Goal: Task Accomplishment & Management: Manage account settings

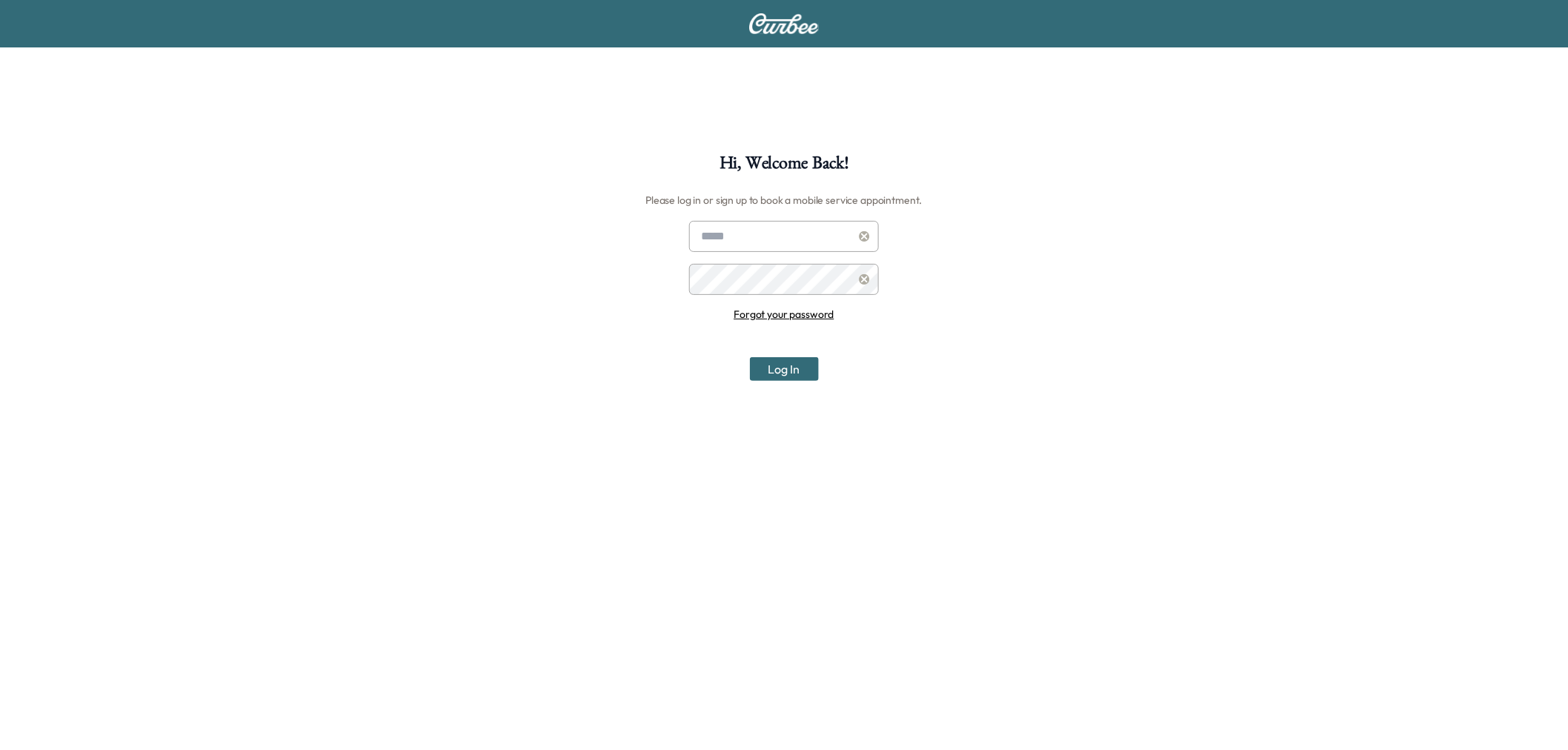
type input "**********"
click at [807, 365] on button "Log In" at bounding box center [784, 369] width 69 height 24
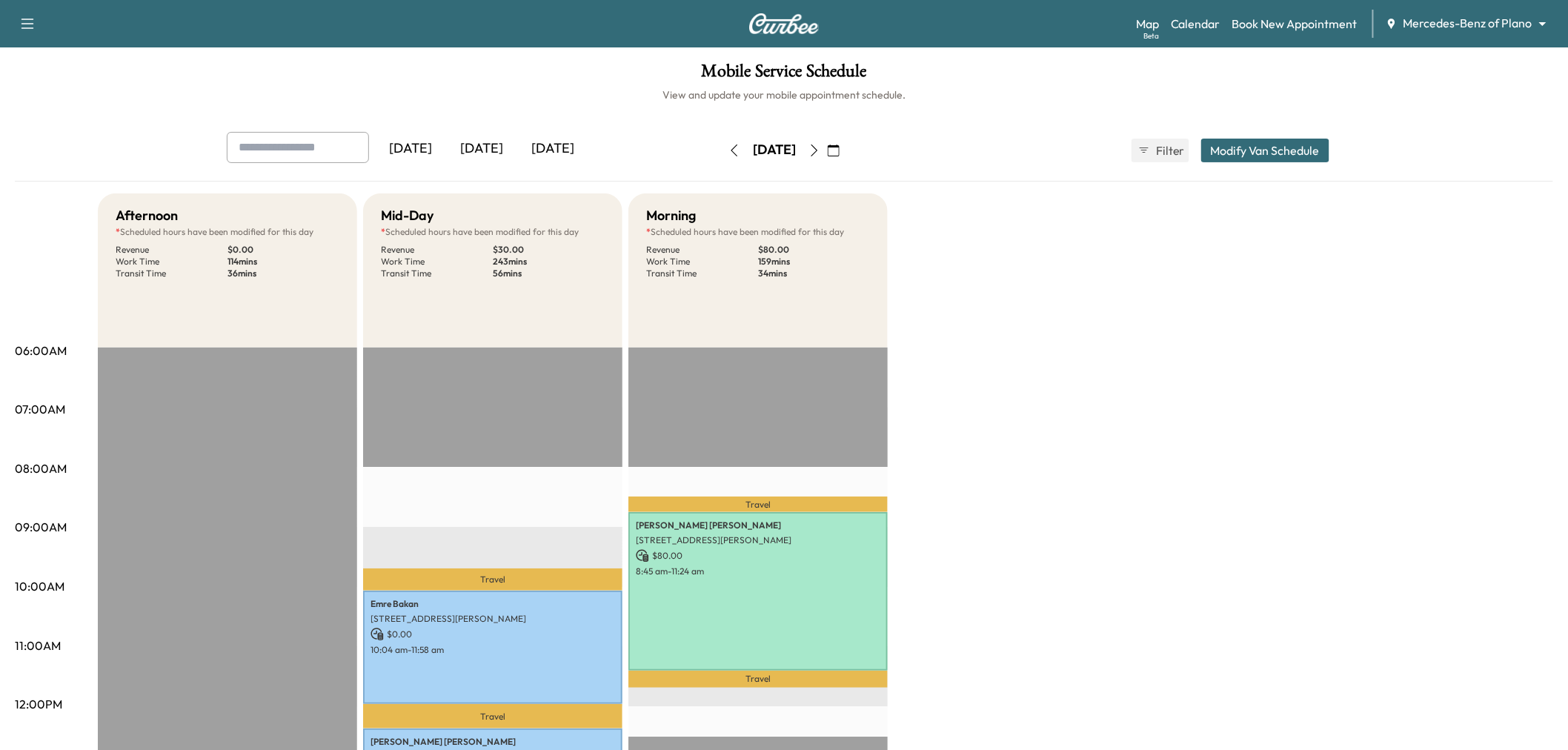
click at [1471, 32] on div "Map Beta Calendar Book New Appointment Mercedes-Benz of Plano ******** ​" at bounding box center [1346, 23] width 420 height 28
click at [1455, 15] on body "Support Log Out Map Beta Calendar Book New Appointment Mercedes-Benz of Plano *…" at bounding box center [784, 375] width 1568 height 750
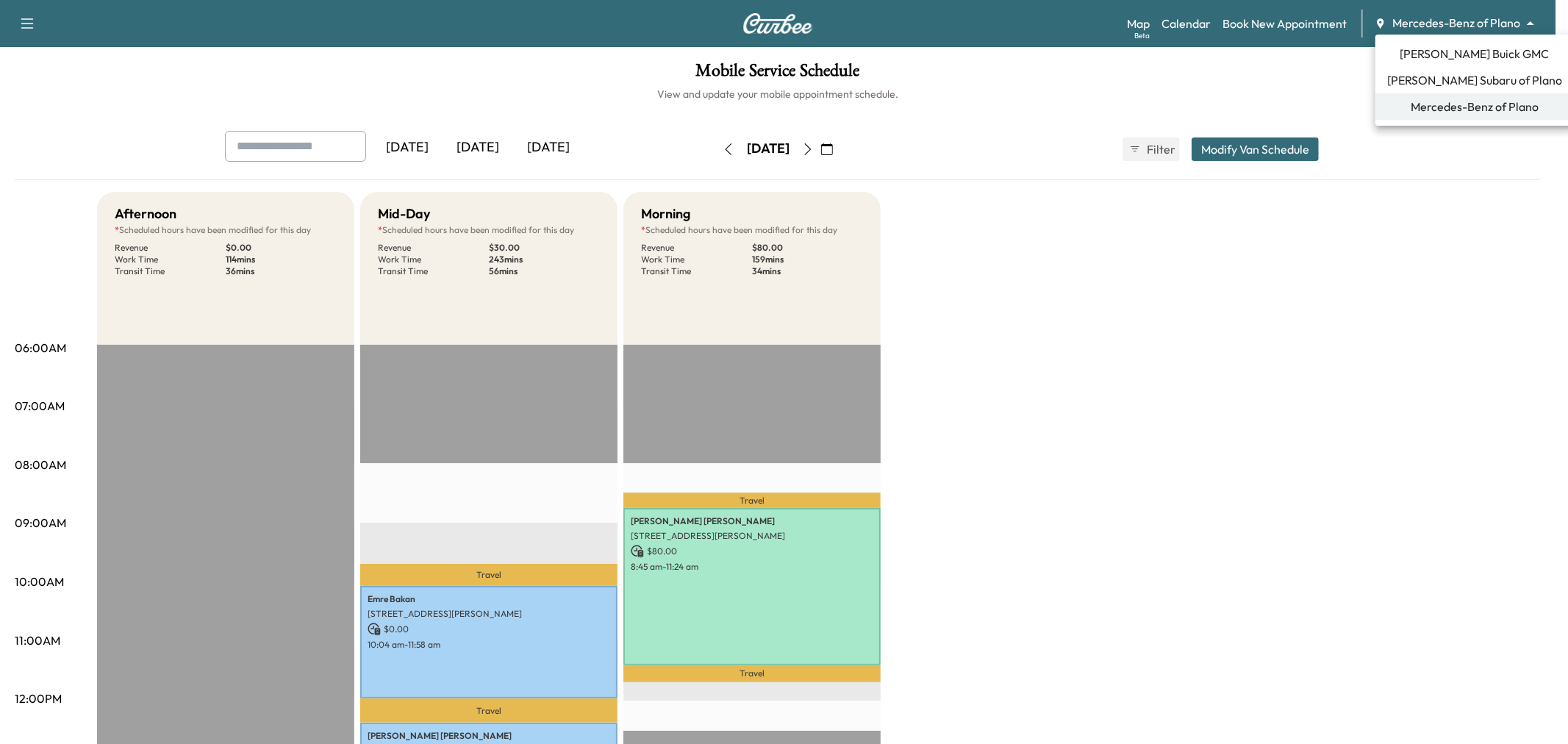
click at [1460, 85] on span "[PERSON_NAME] Subaru of Plano" at bounding box center [1475, 80] width 175 height 18
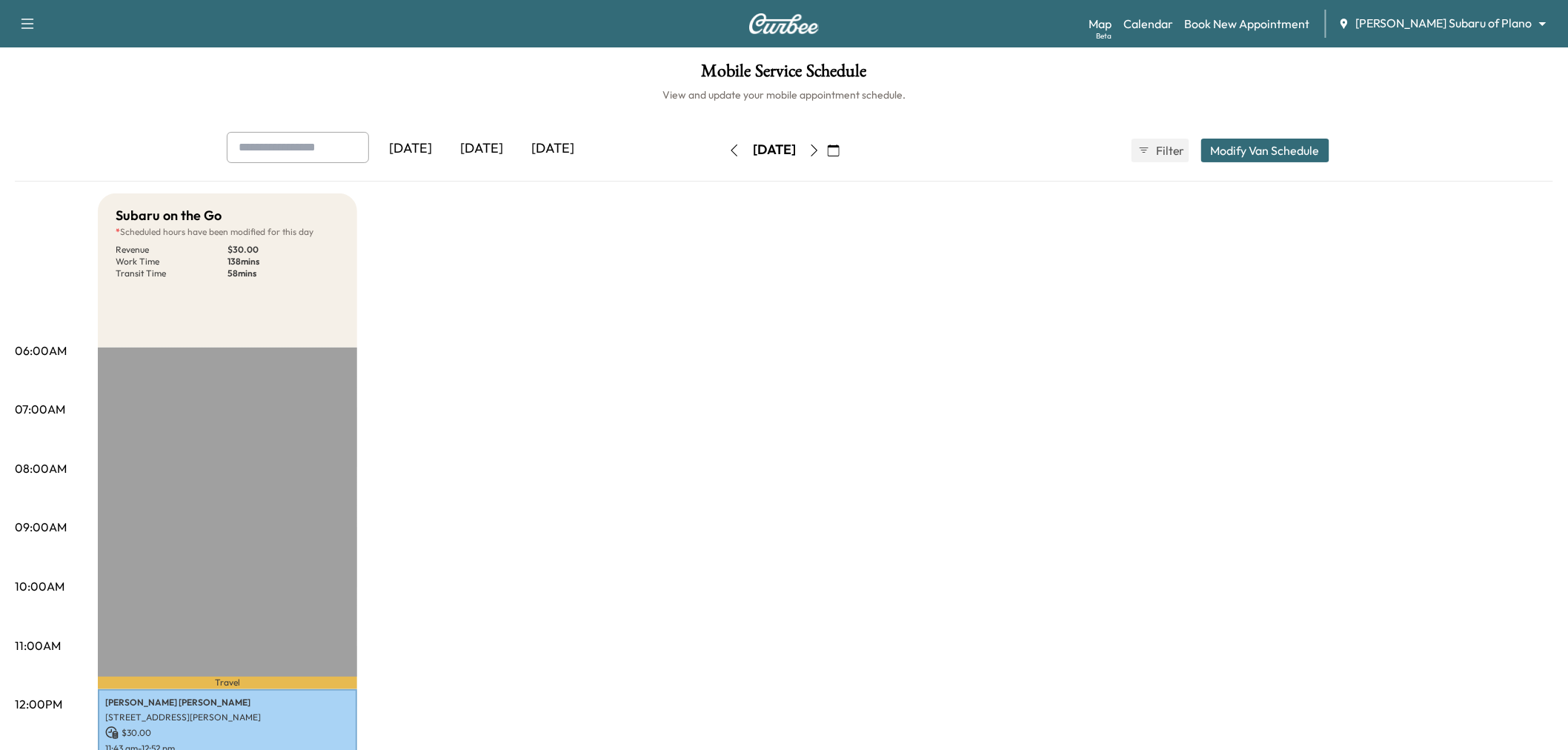
click at [567, 147] on div "[DATE]" at bounding box center [552, 149] width 71 height 34
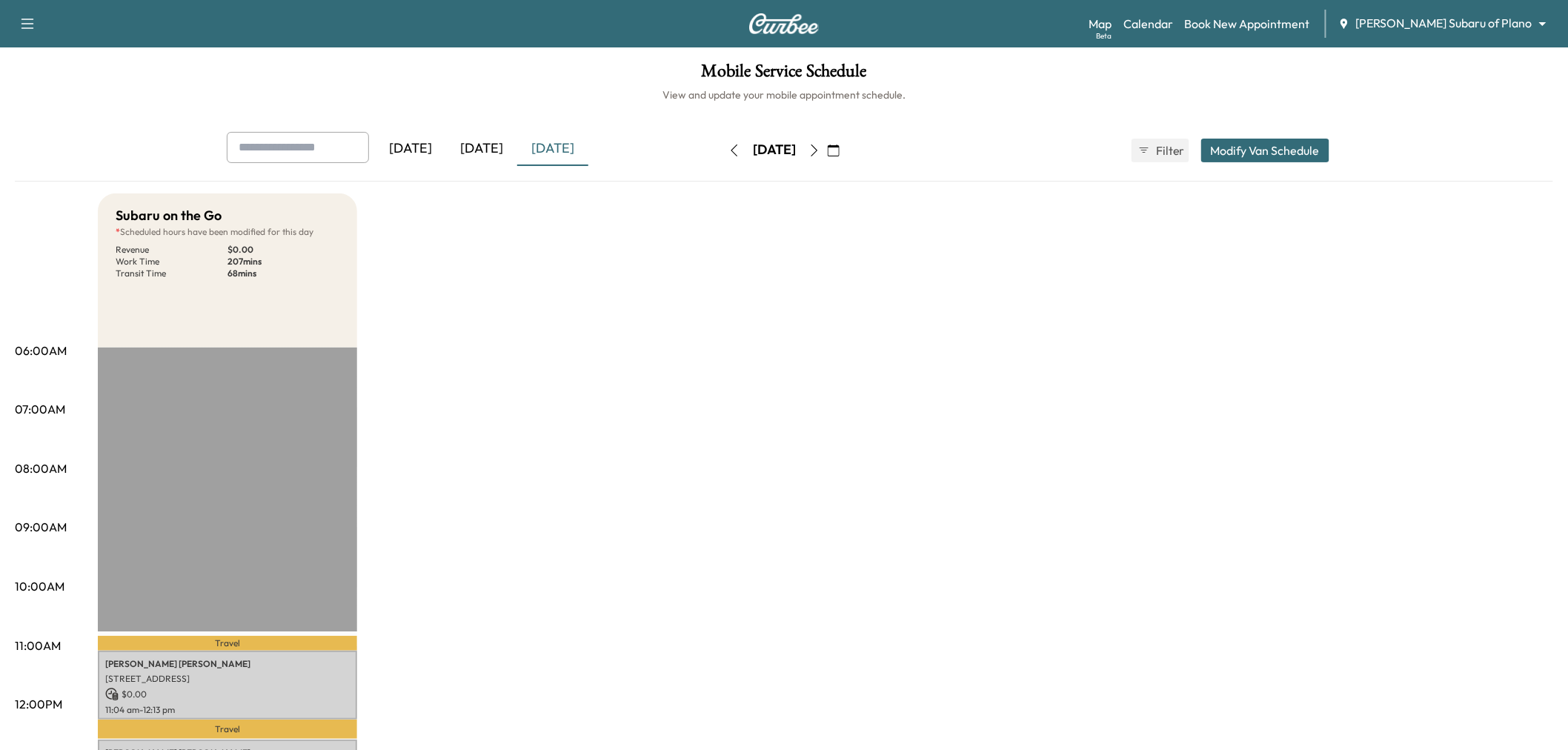
click at [821, 150] on icon "button" at bounding box center [814, 150] width 11 height 11
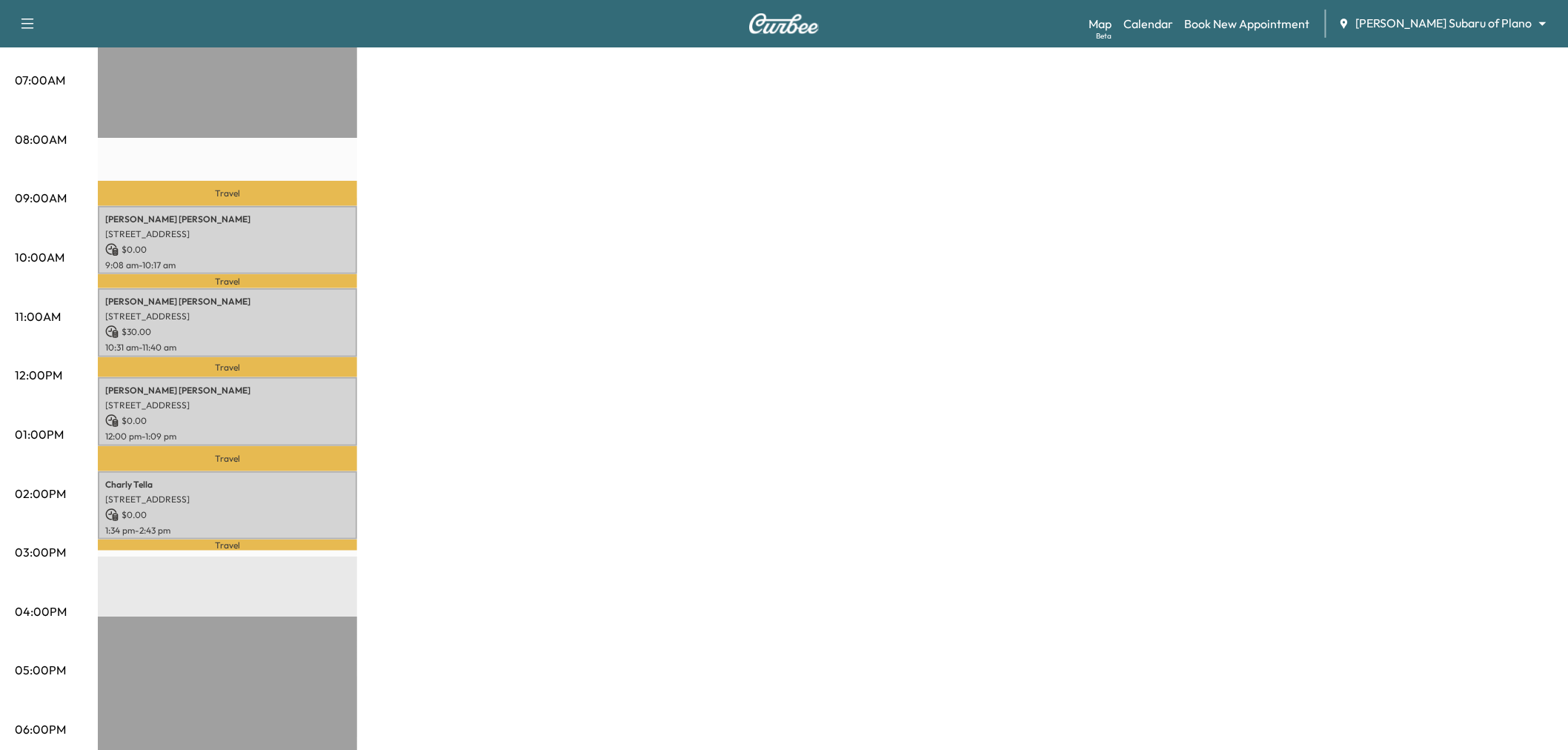
scroll to position [246, 0]
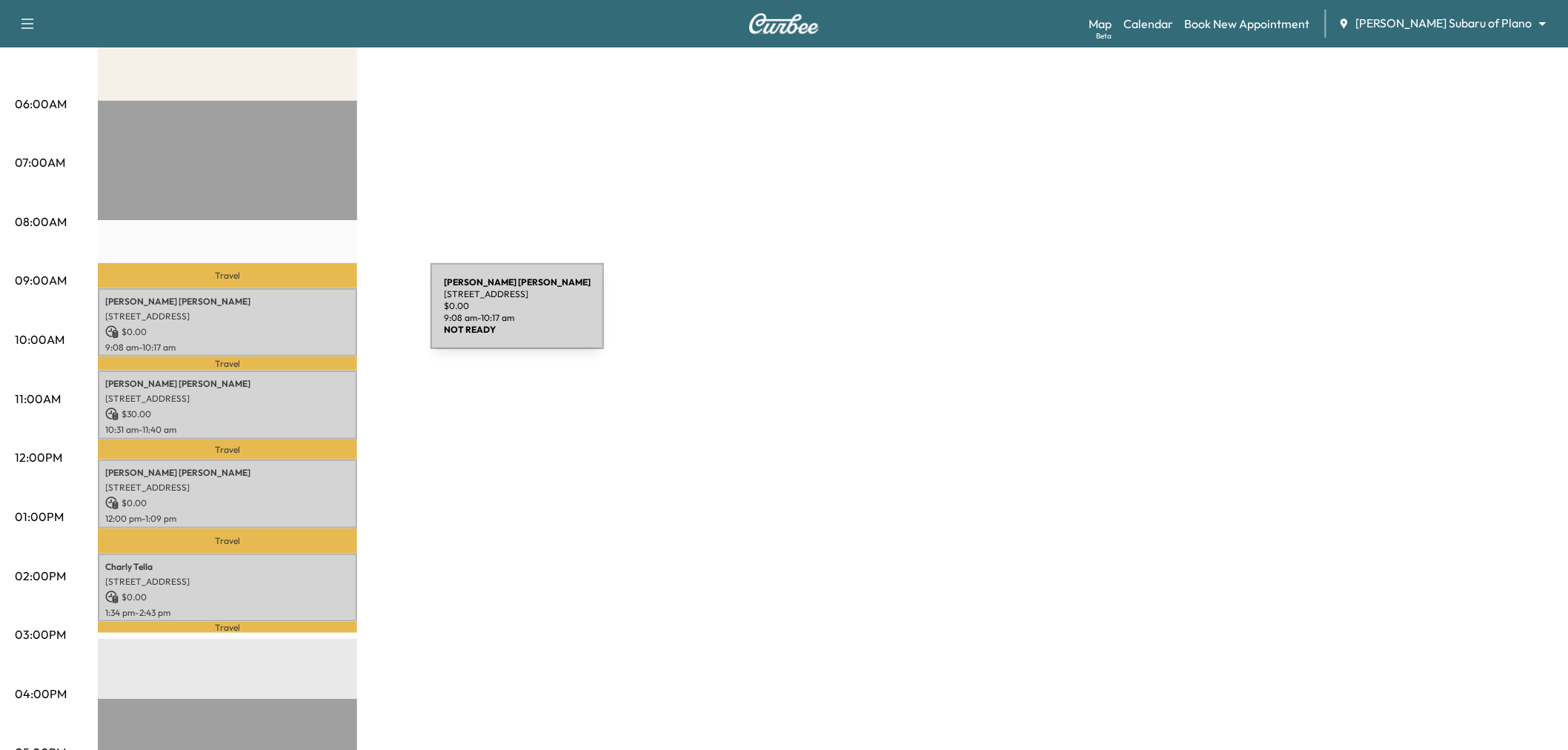
click at [319, 315] on p "770 Texana Dr, Prosper, TX 75078, USA" at bounding box center [227, 316] width 245 height 11
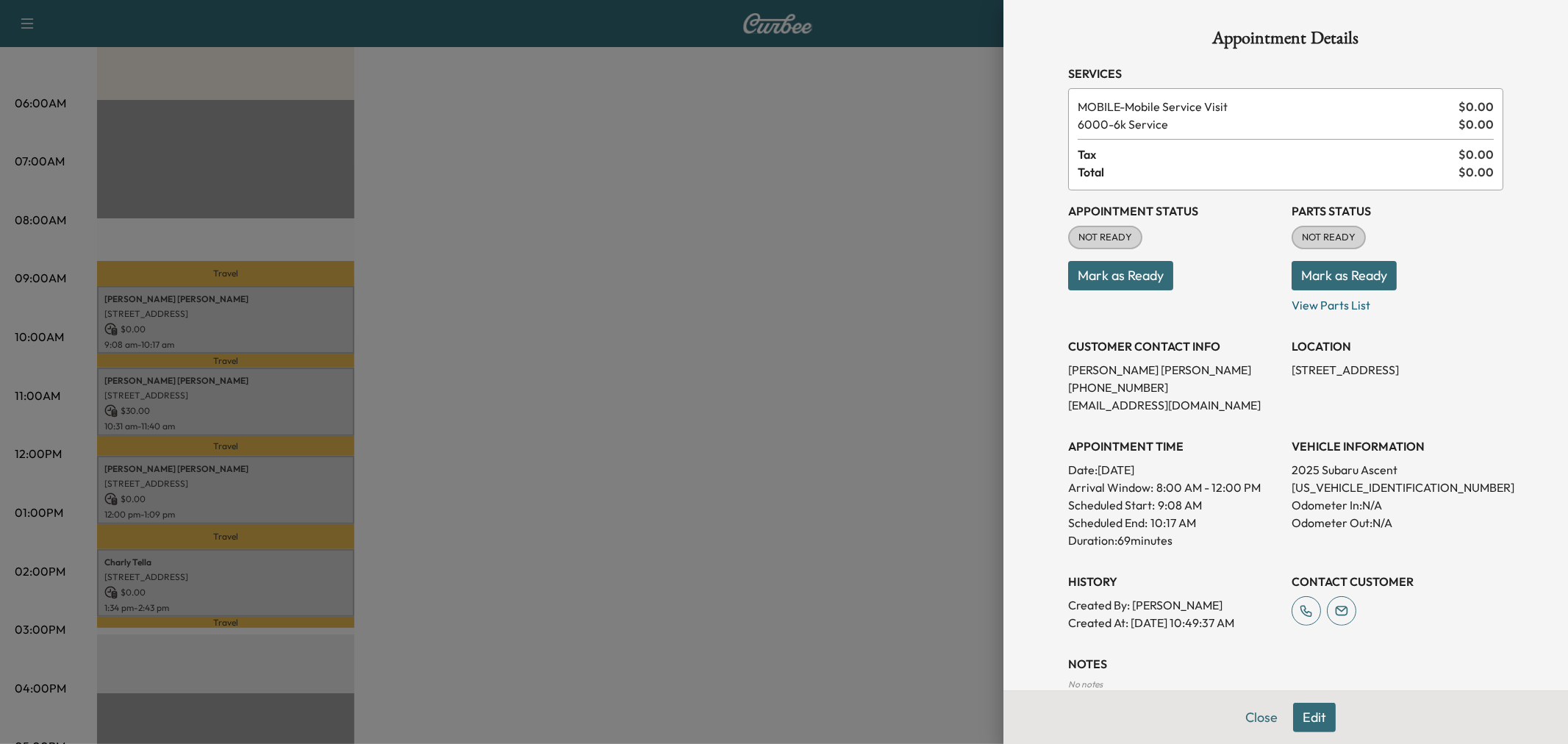
click at [356, 251] on div at bounding box center [784, 372] width 1568 height 744
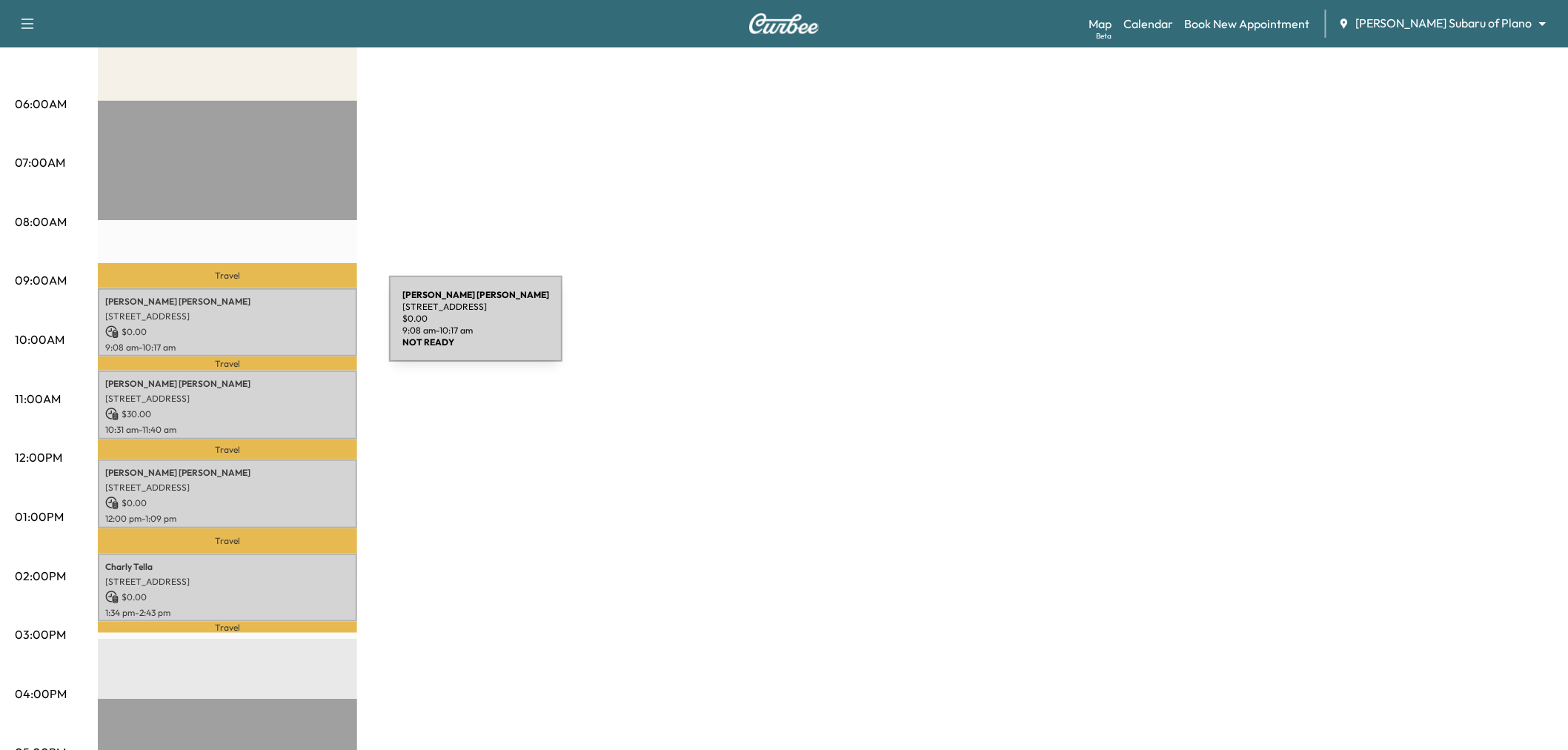
click at [278, 328] on p "$ 0.00" at bounding box center [227, 332] width 245 height 13
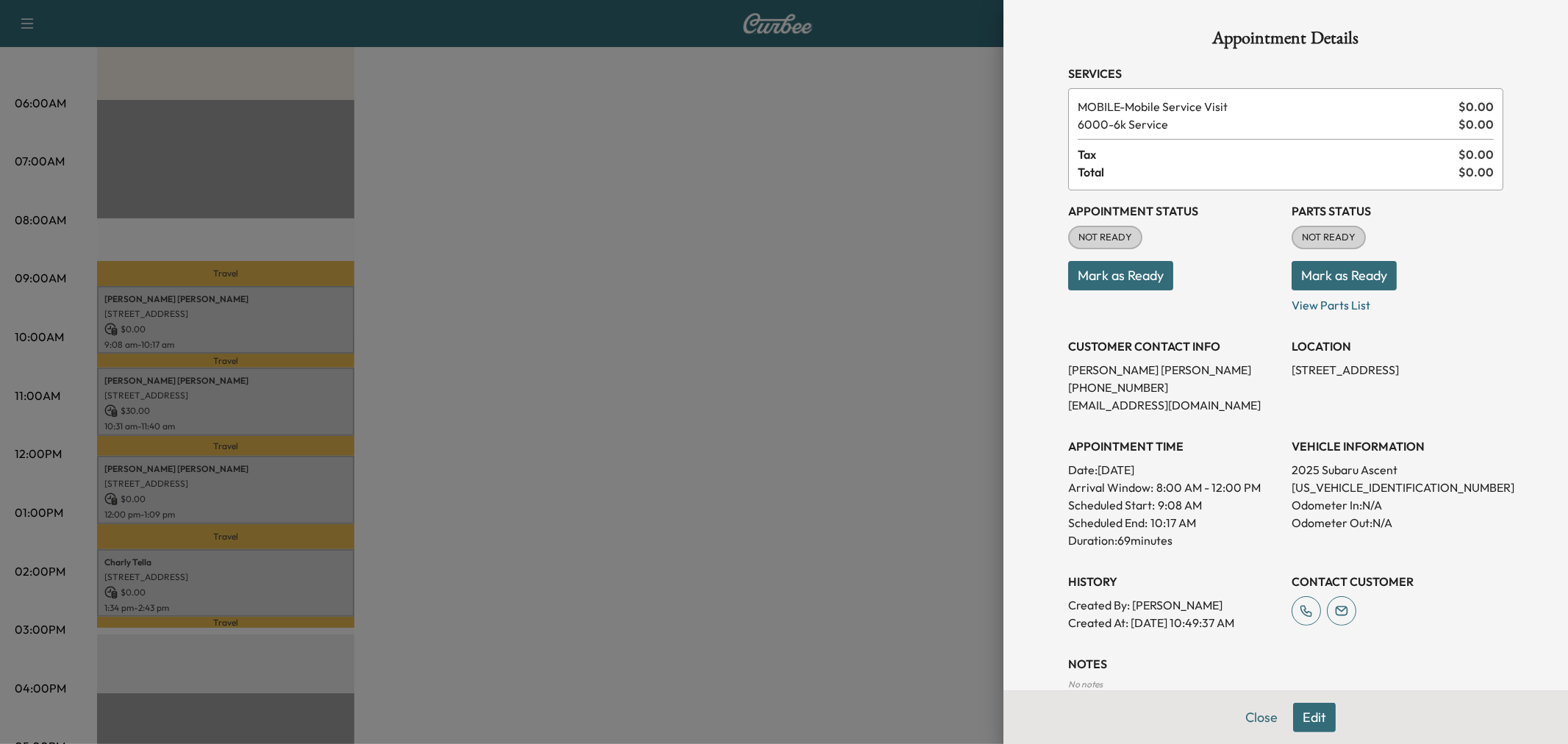
click at [276, 372] on div at bounding box center [784, 372] width 1568 height 744
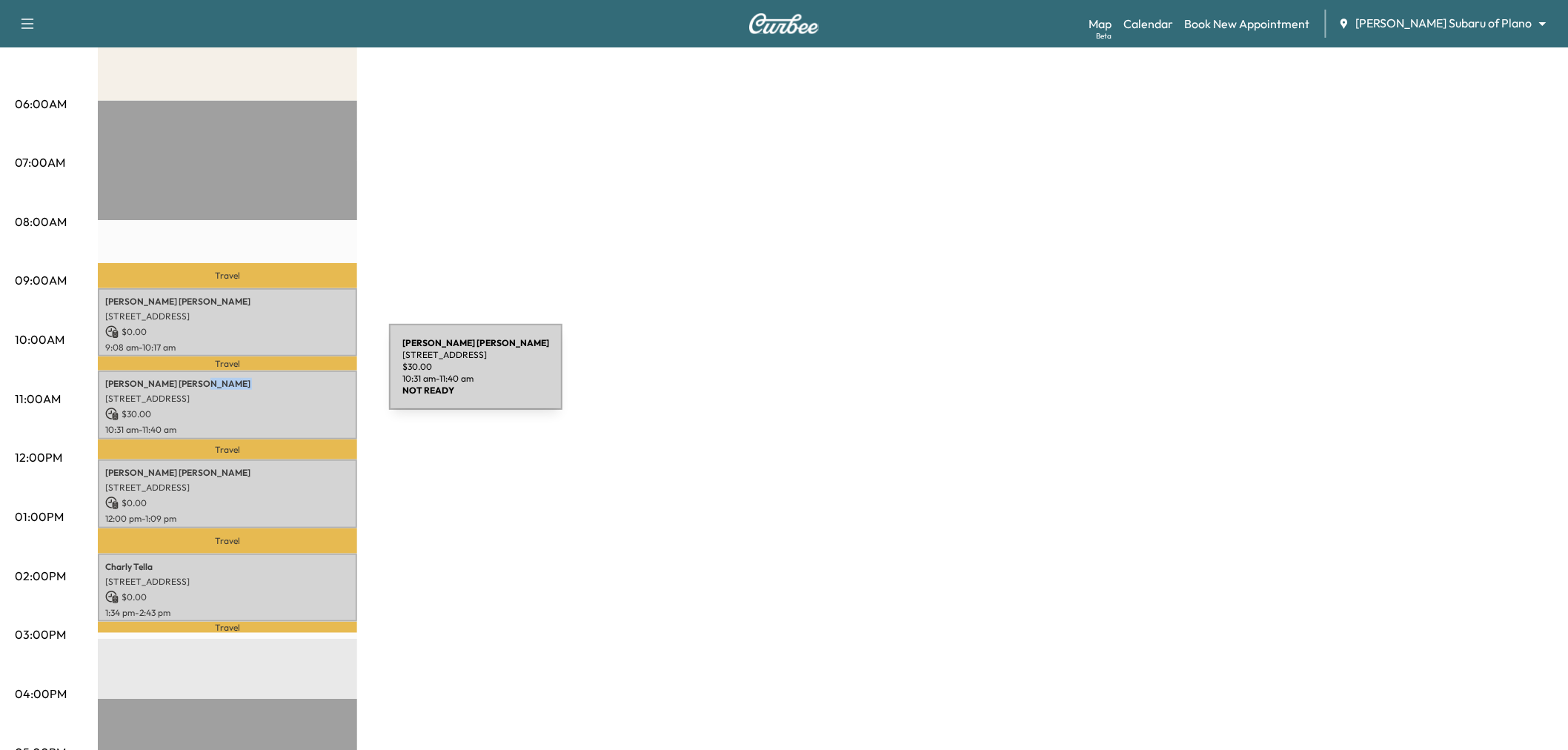
click at [278, 378] on p "MATTHEW FOWLER" at bounding box center [227, 384] width 245 height 11
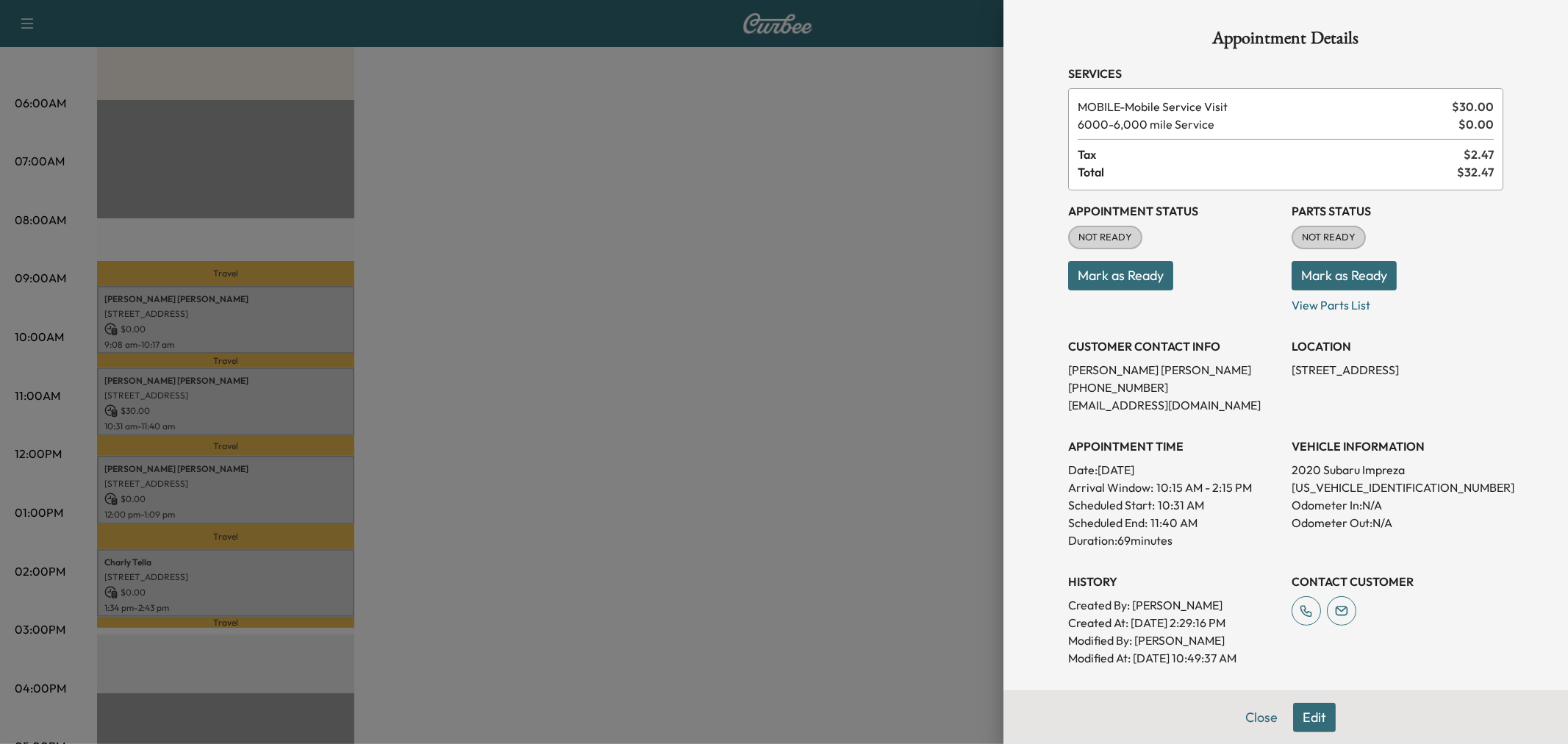
click at [290, 478] on div at bounding box center [784, 372] width 1568 height 744
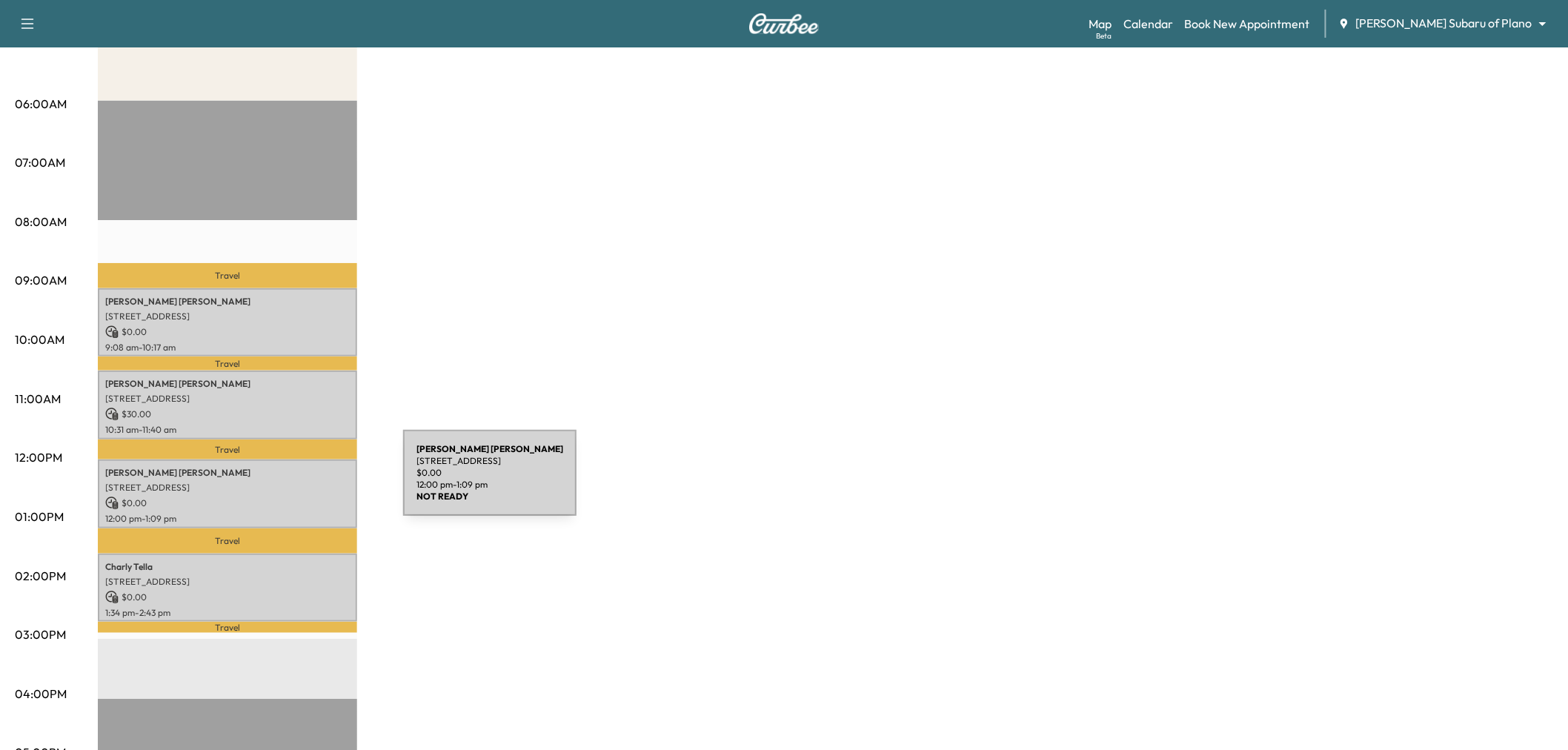
click at [292, 482] on p "7058 Ponte Vedra Dr, Frisco, TX 75036, USA" at bounding box center [227, 487] width 245 height 11
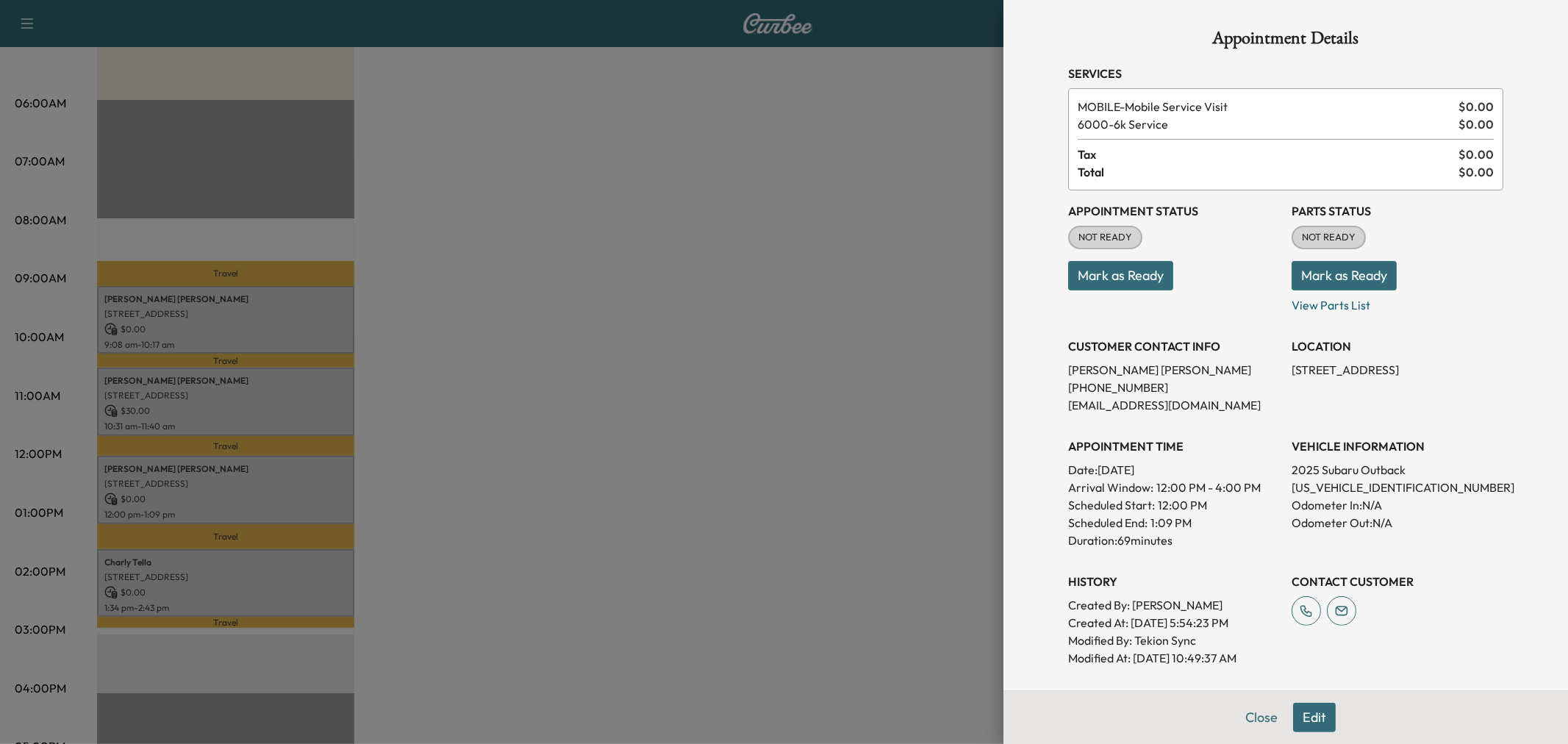
click at [301, 564] on div at bounding box center [784, 372] width 1568 height 744
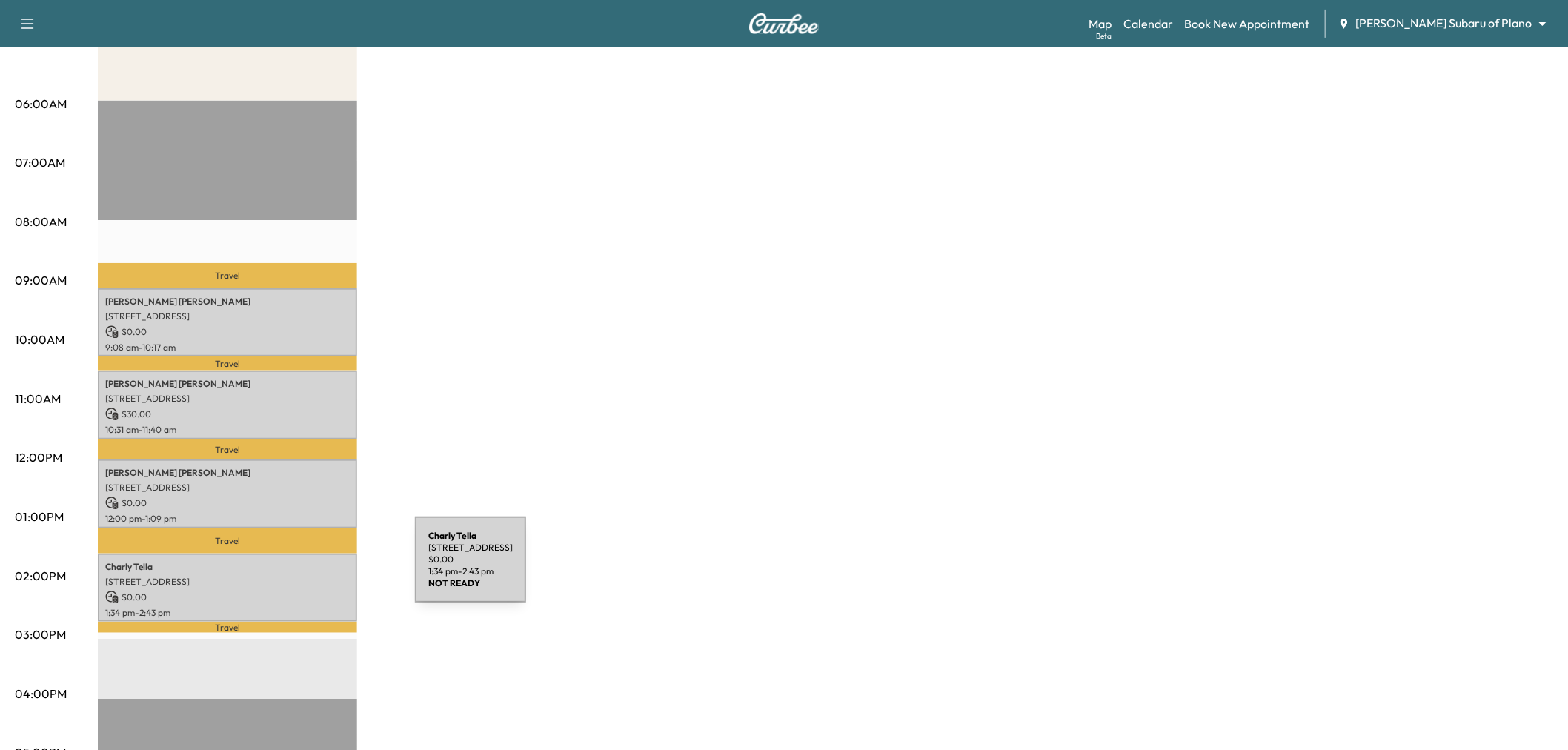
click at [304, 576] on p "4421 Wordsworth Dr, Plano, TX 75093, USA" at bounding box center [227, 582] width 245 height 11
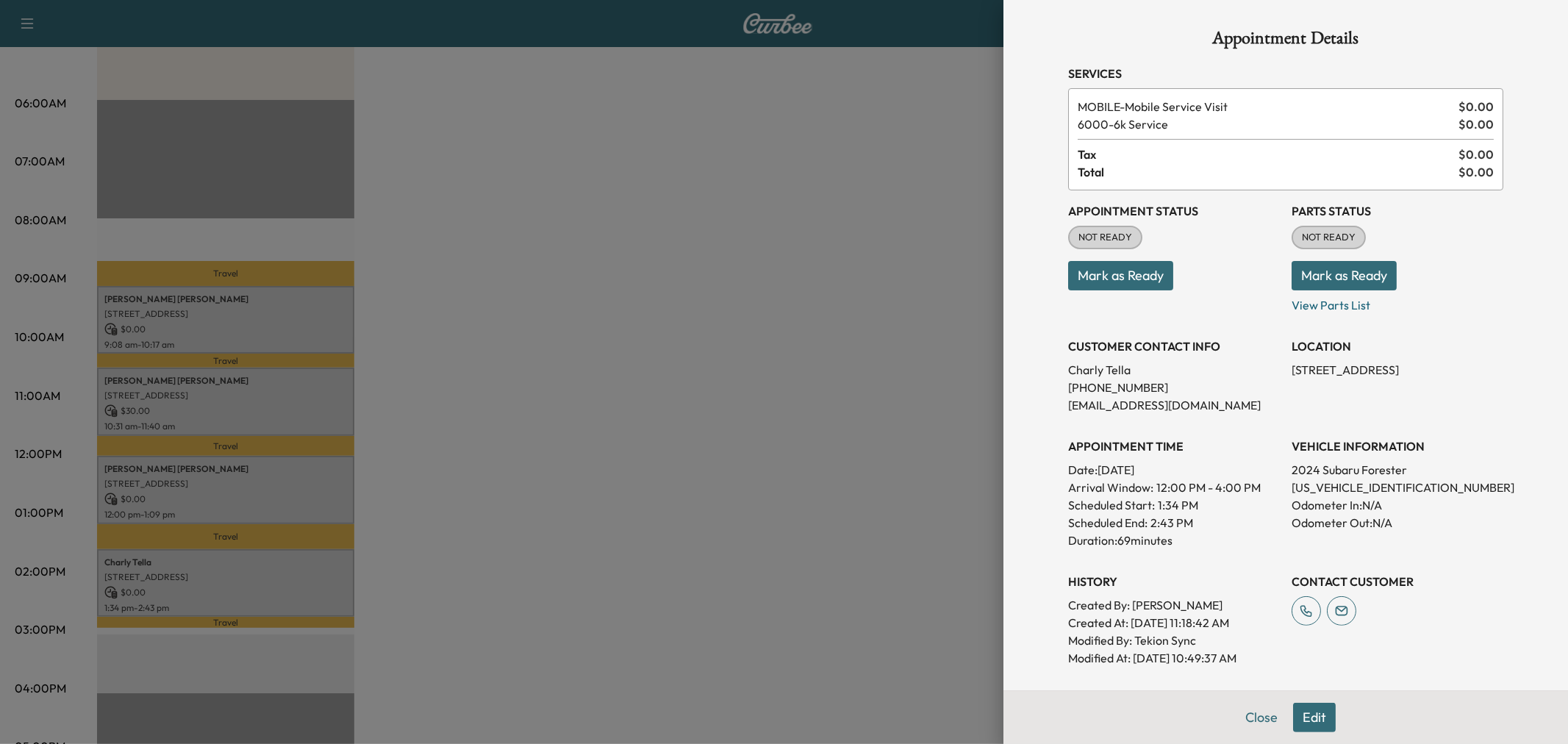
click at [301, 565] on div at bounding box center [784, 372] width 1568 height 744
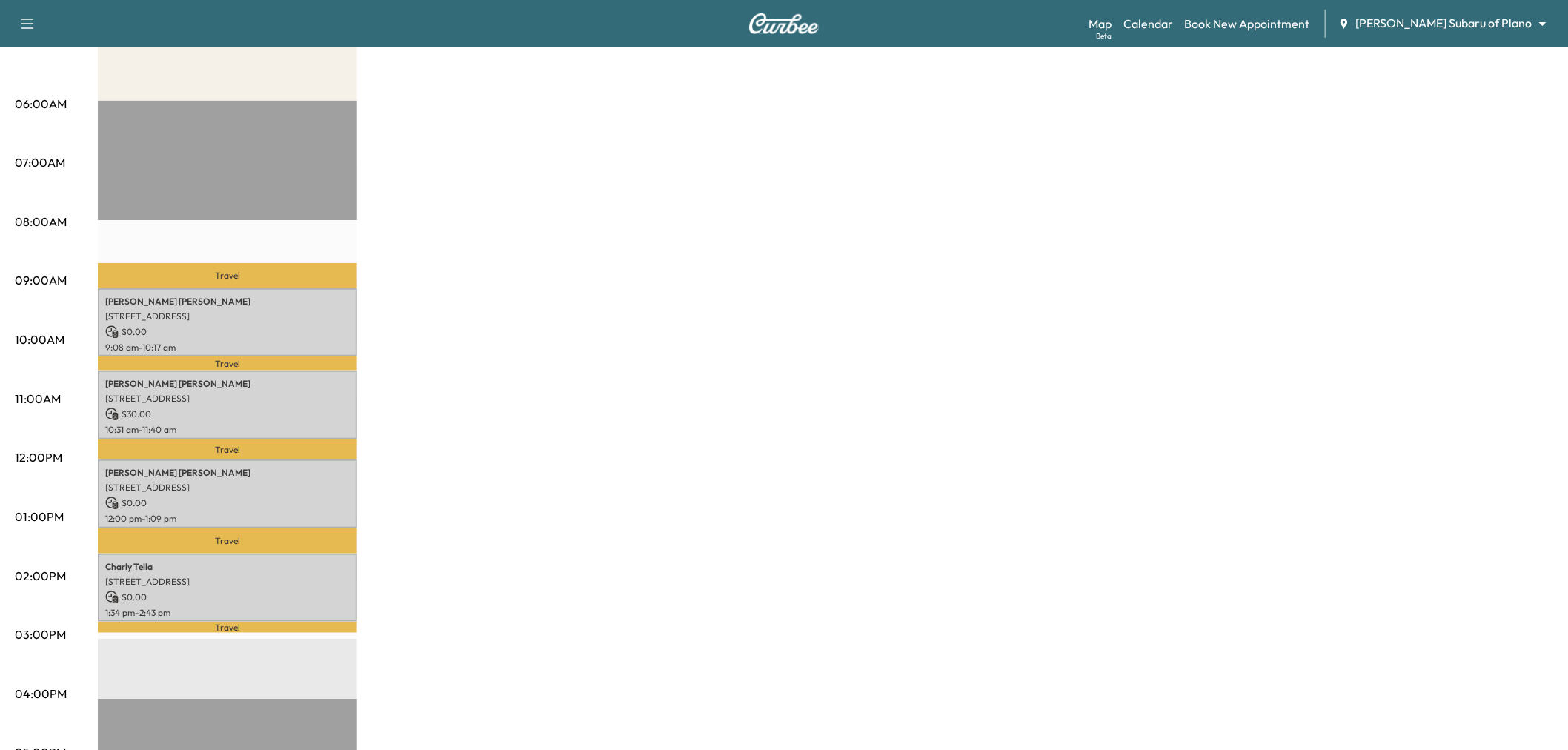
scroll to position [82, 0]
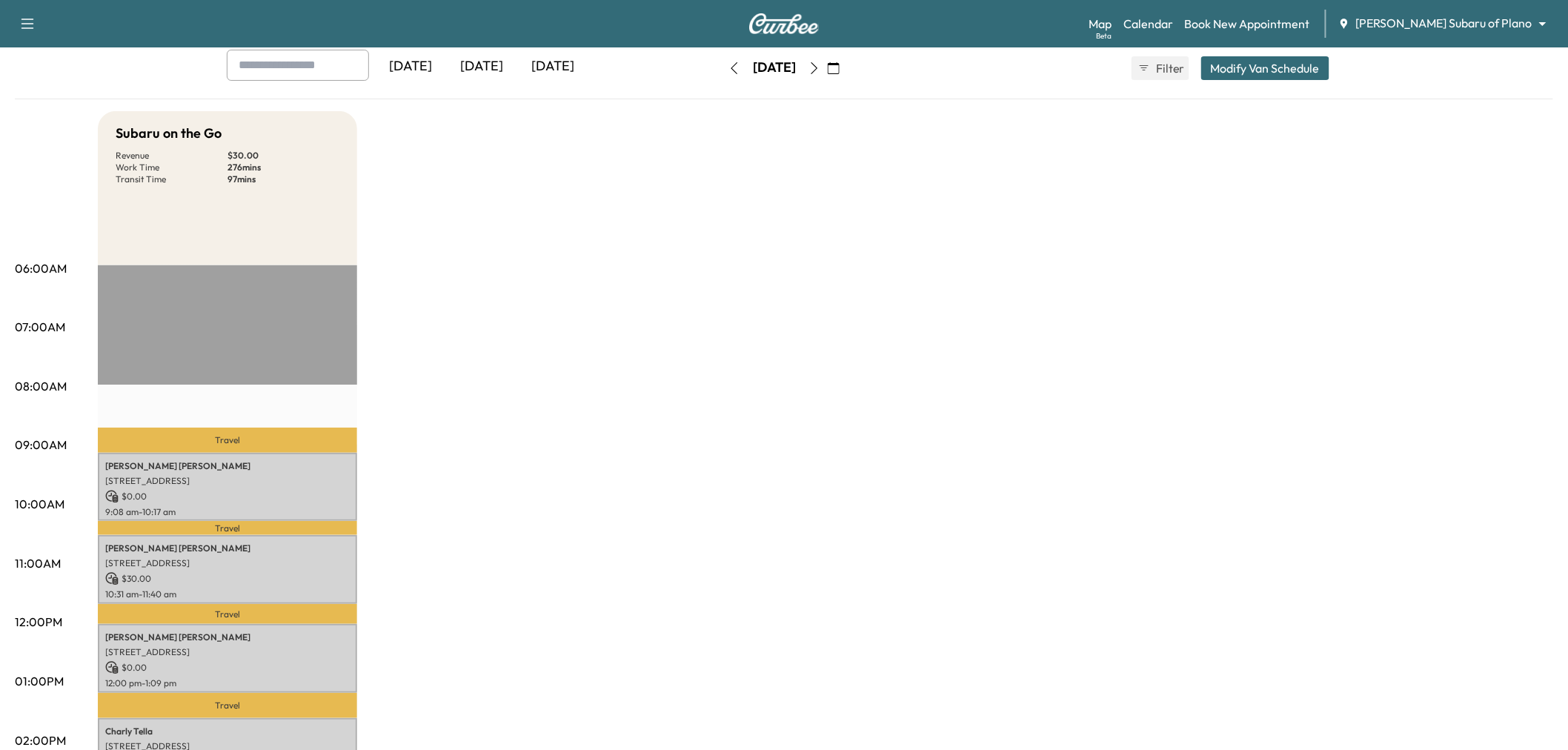
click at [728, 68] on icon "button" at bounding box center [734, 68] width 11 height 11
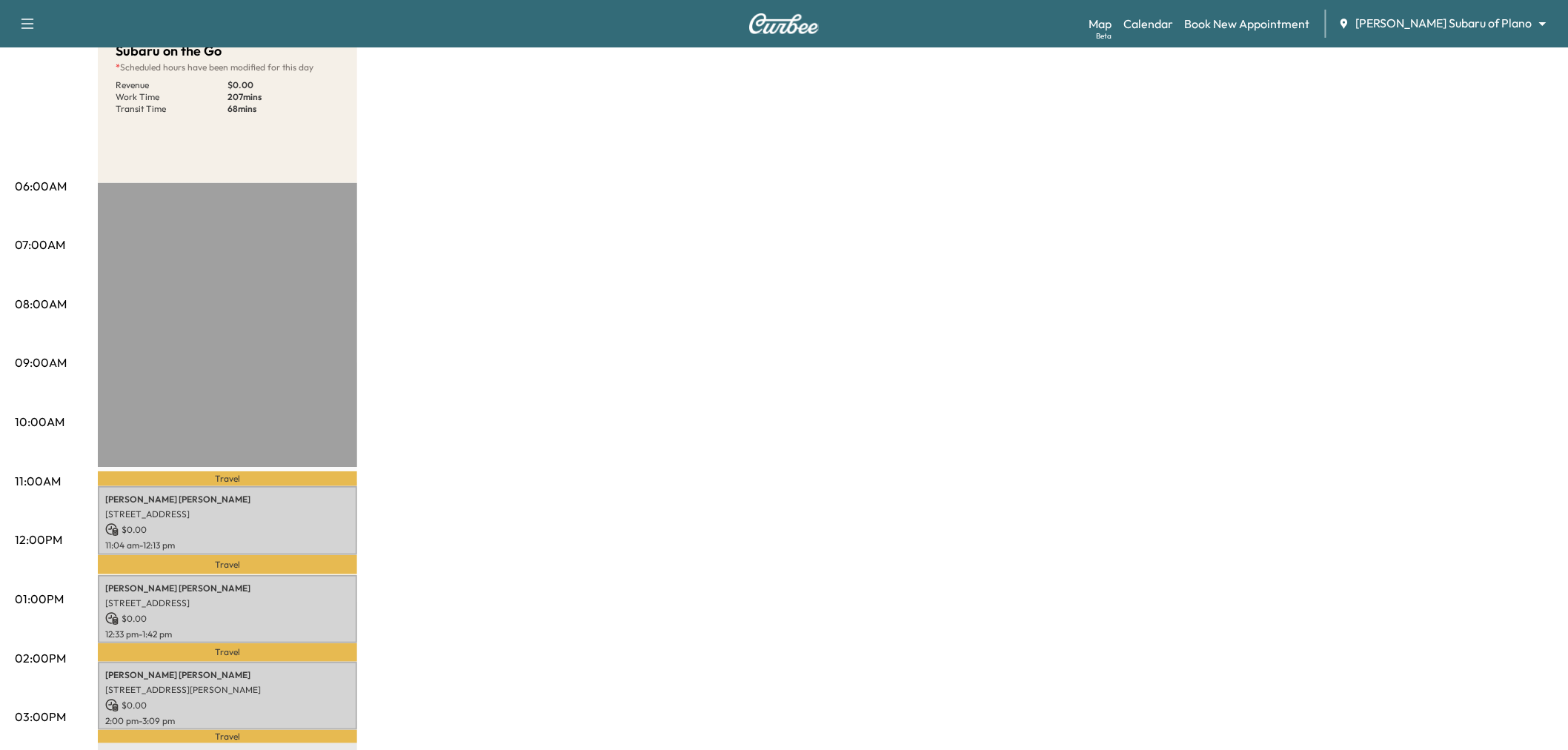
scroll to position [411, 0]
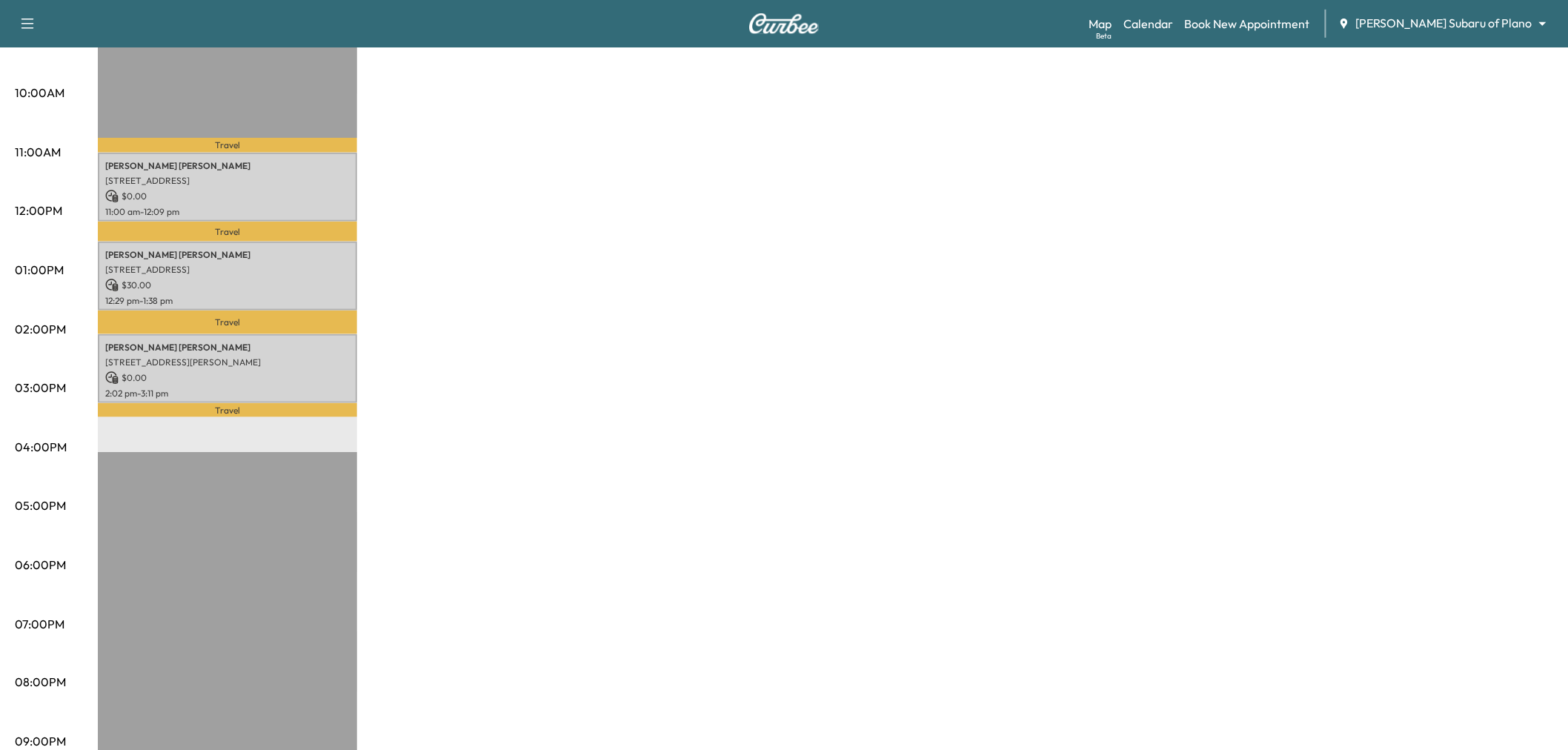
scroll to position [329, 0]
